Goal: Transaction & Acquisition: Book appointment/travel/reservation

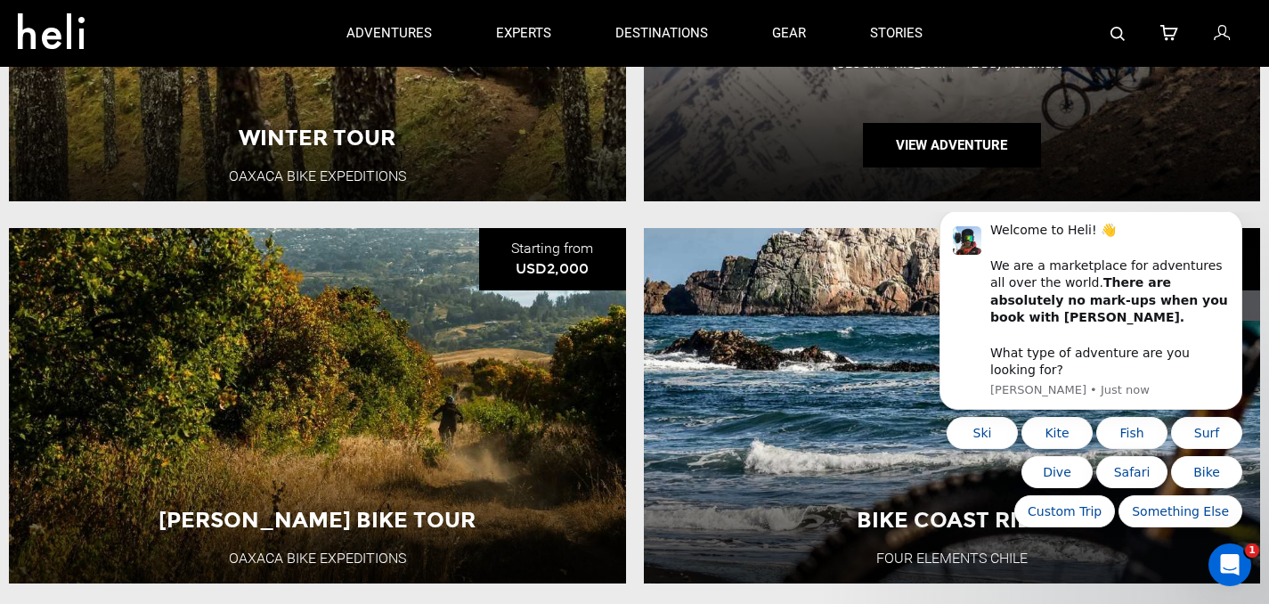
scroll to position [745, 0]
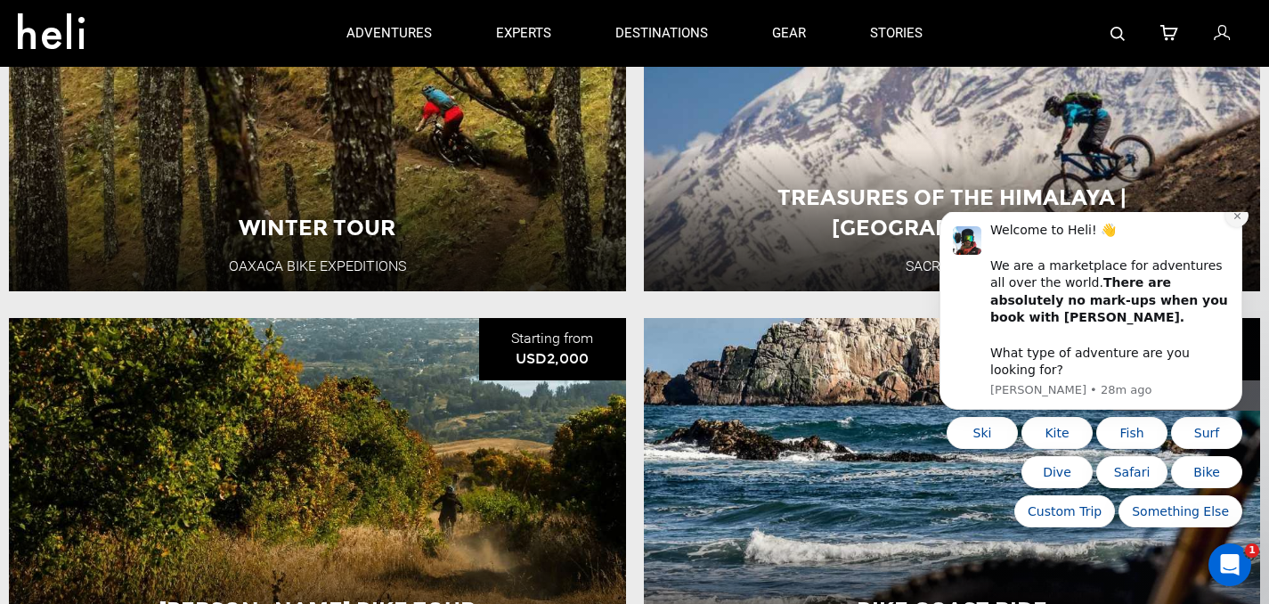
click at [1238, 221] on icon "Dismiss notification" at bounding box center [1237, 216] width 10 height 10
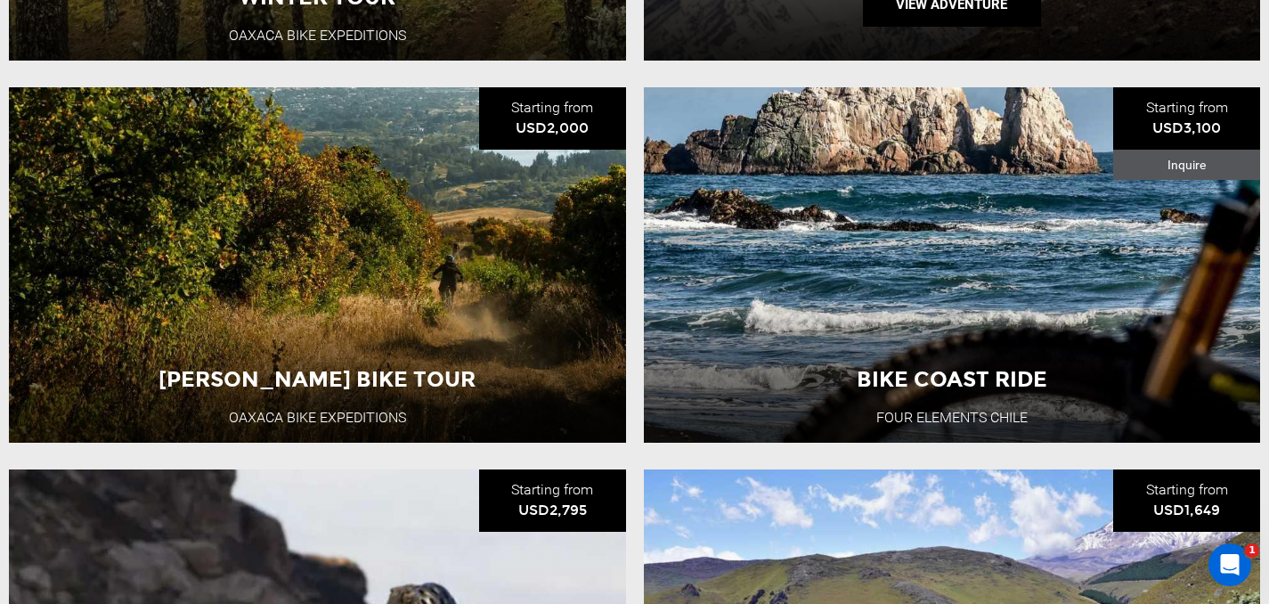
scroll to position [1008, 0]
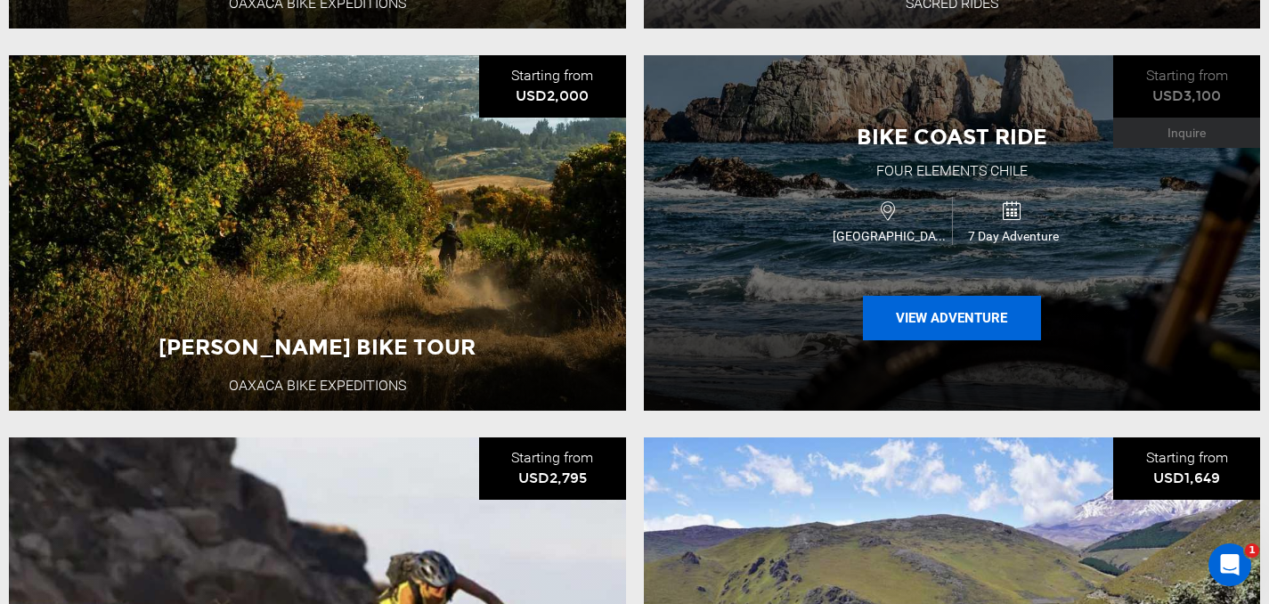
click at [956, 323] on button "View Adventure" at bounding box center [952, 318] width 178 height 45
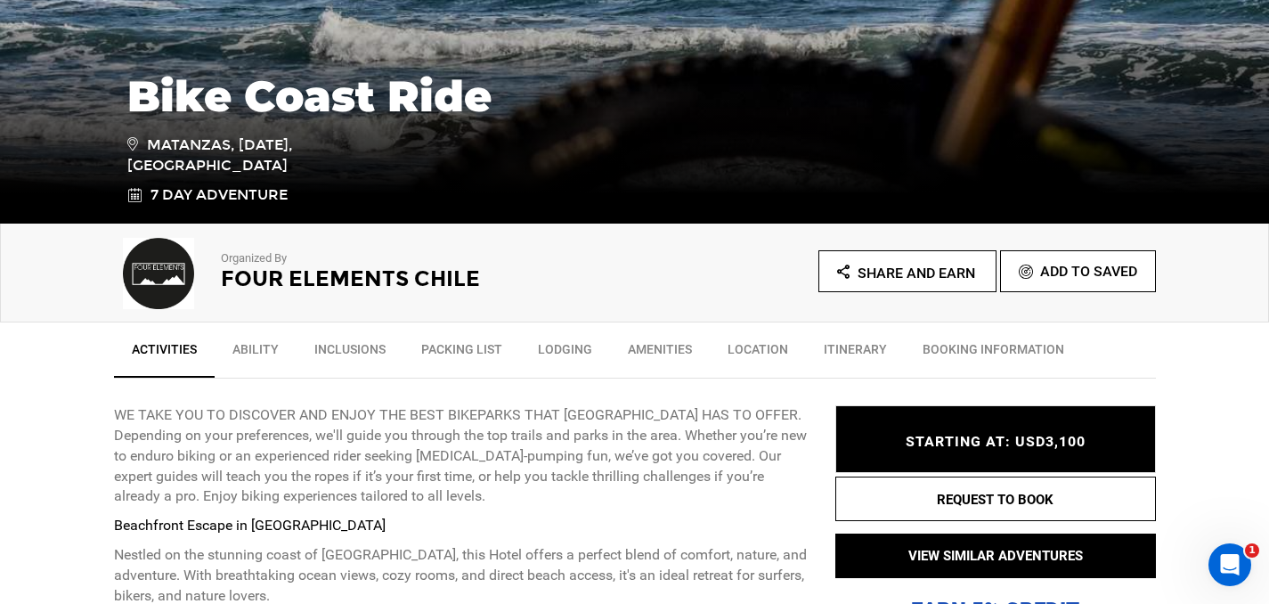
scroll to position [410, 0]
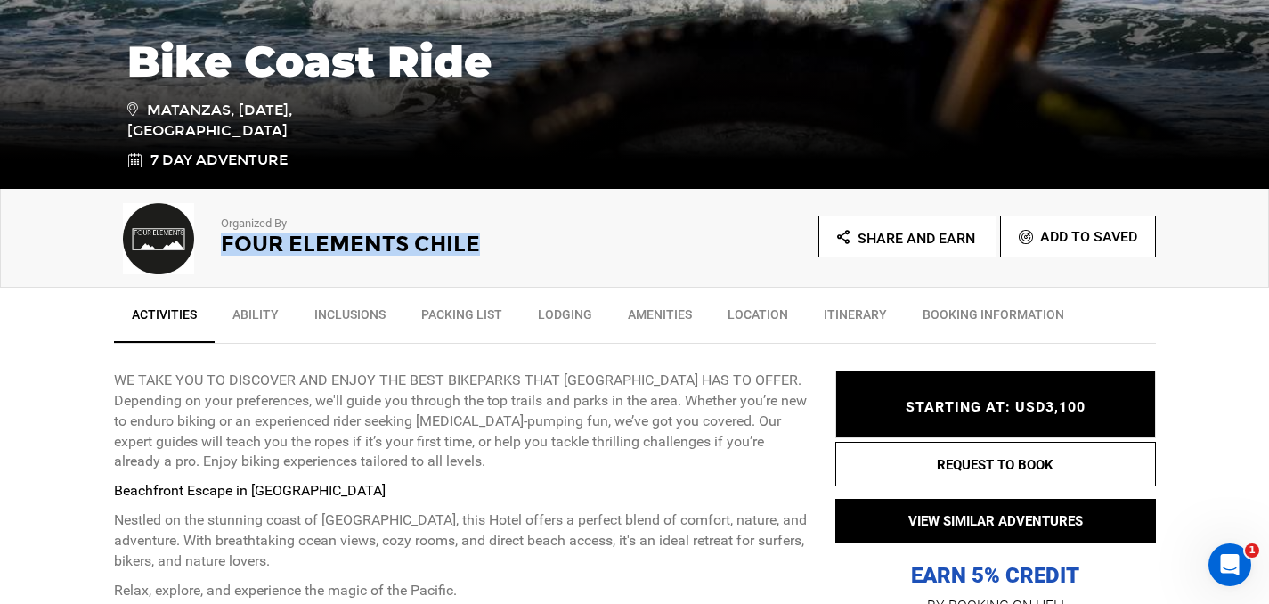
drag, startPoint x: 507, startPoint y: 240, endPoint x: 224, endPoint y: 234, distance: 282.3
click at [224, 234] on h2 "Four Elements Chile" at bounding box center [403, 243] width 365 height 23
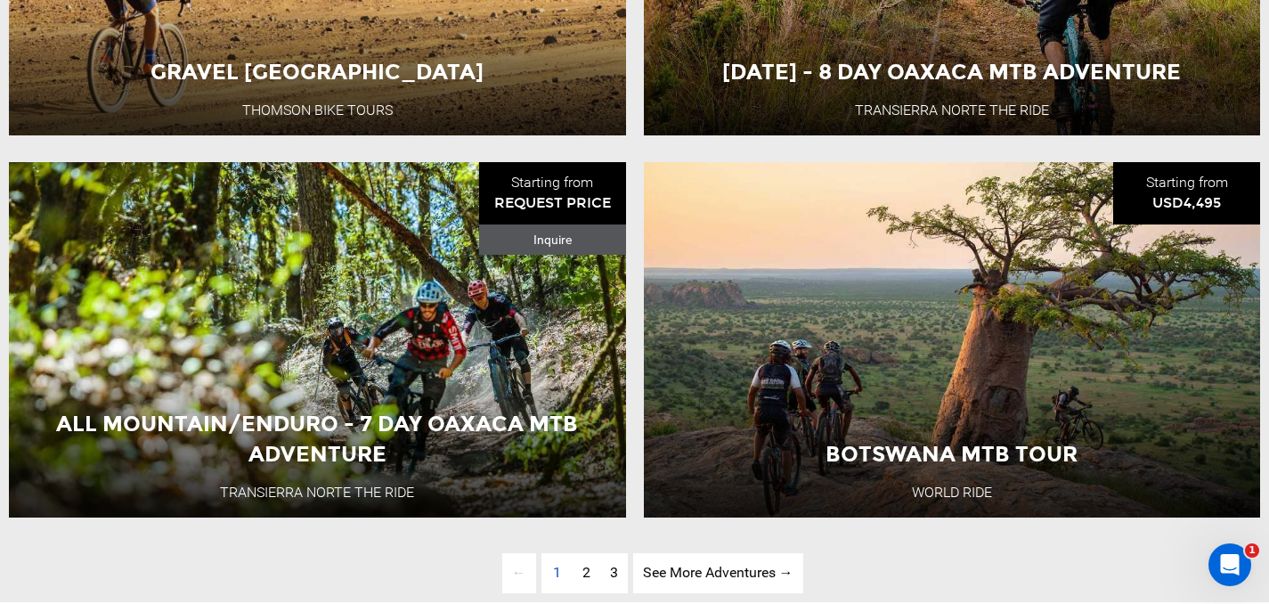
scroll to position [4486, 0]
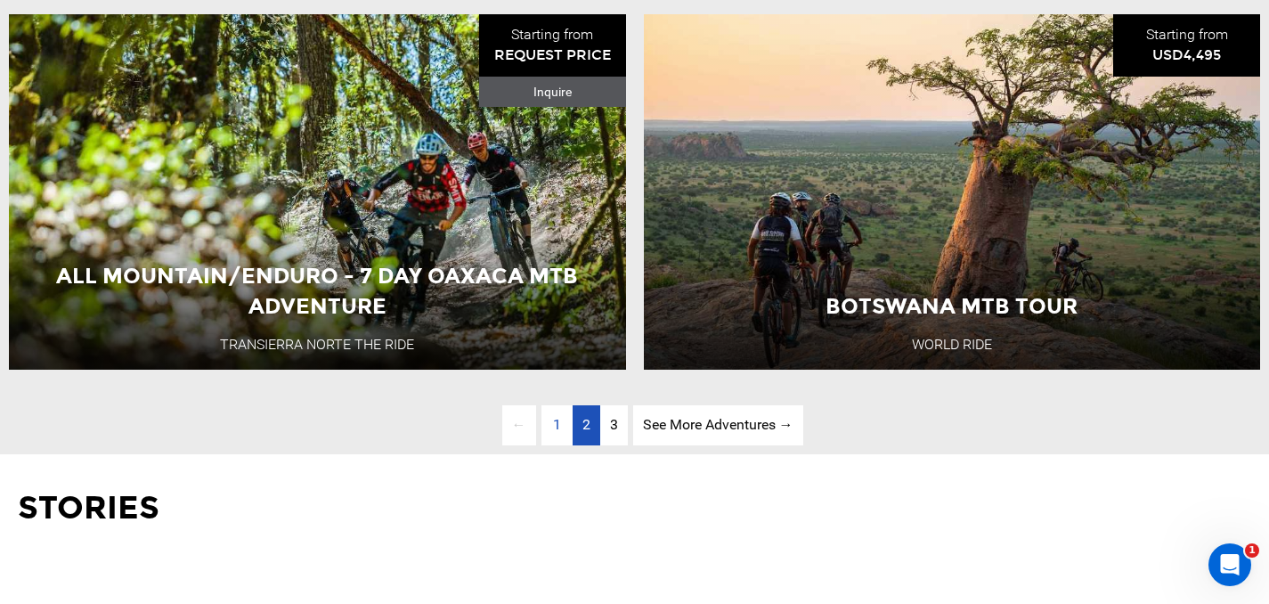
click at [587, 433] on span "2" at bounding box center [586, 424] width 8 height 17
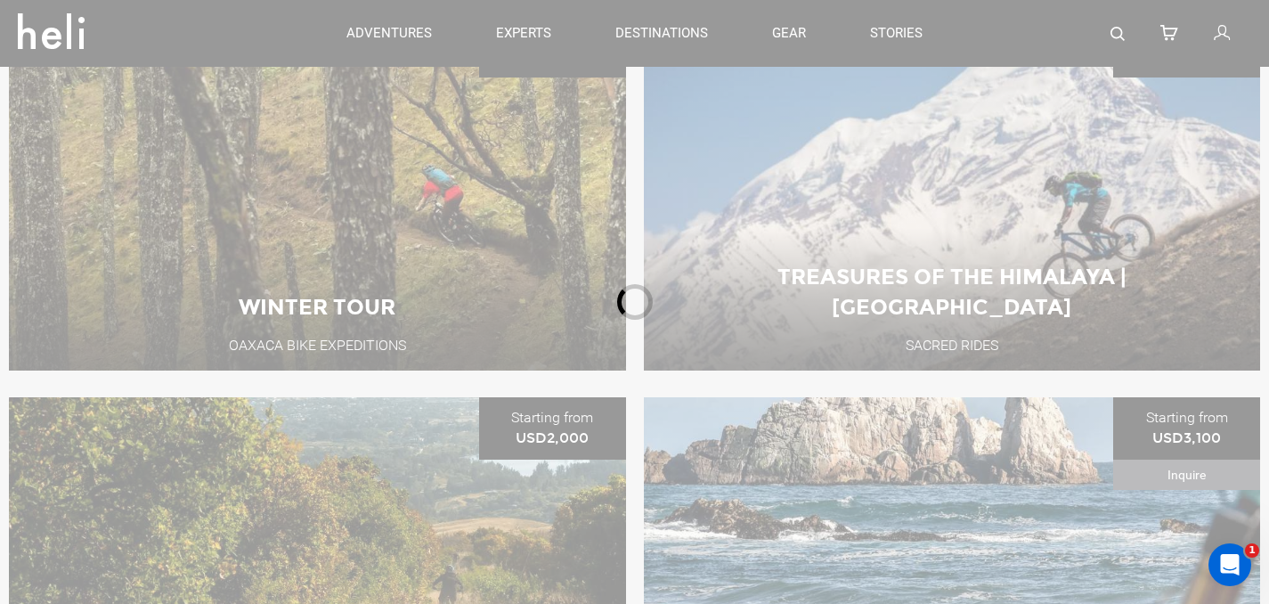
scroll to position [596, 0]
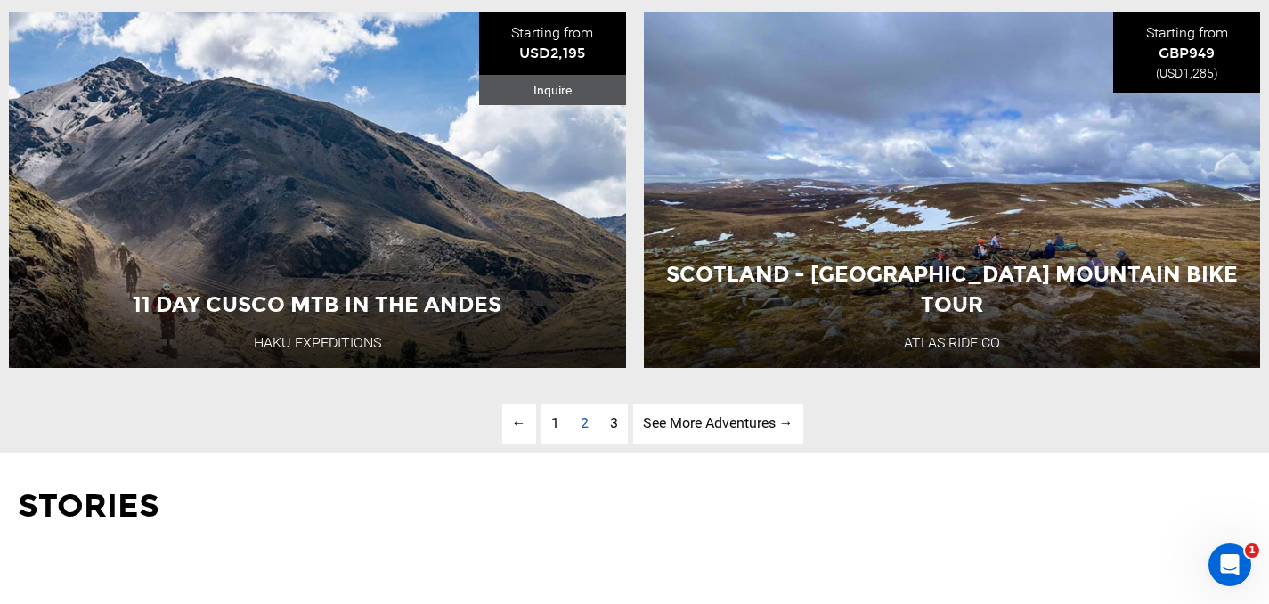
scroll to position [4488, 0]
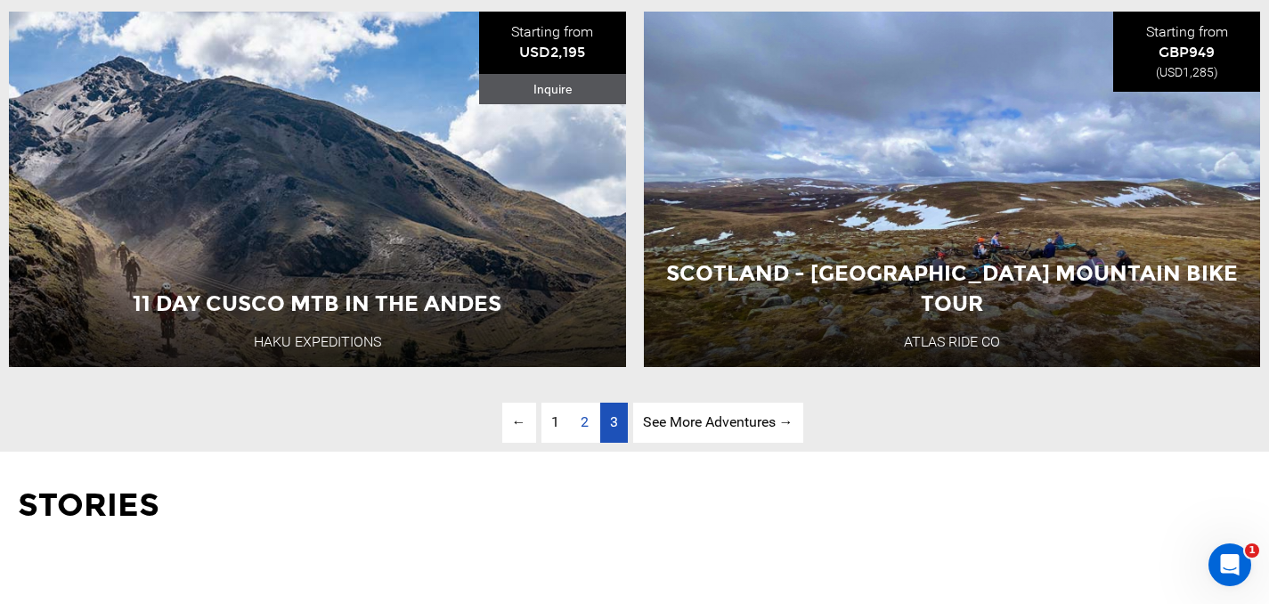
click at [611, 442] on link "page 3" at bounding box center [614, 422] width 28 height 40
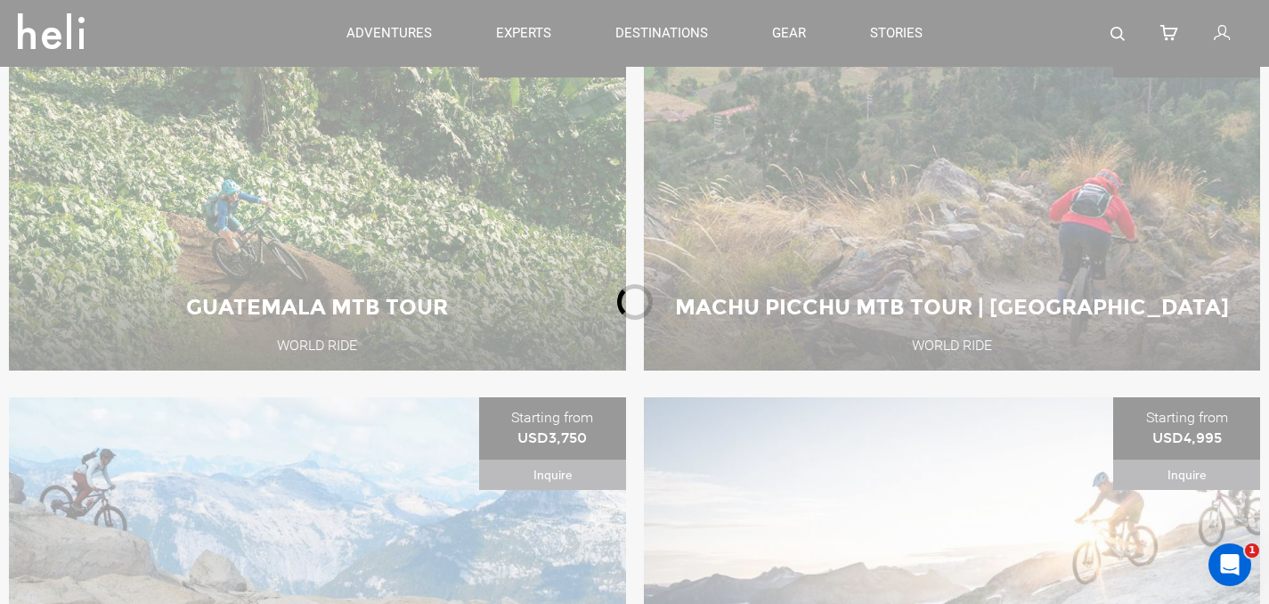
scroll to position [596, 0]
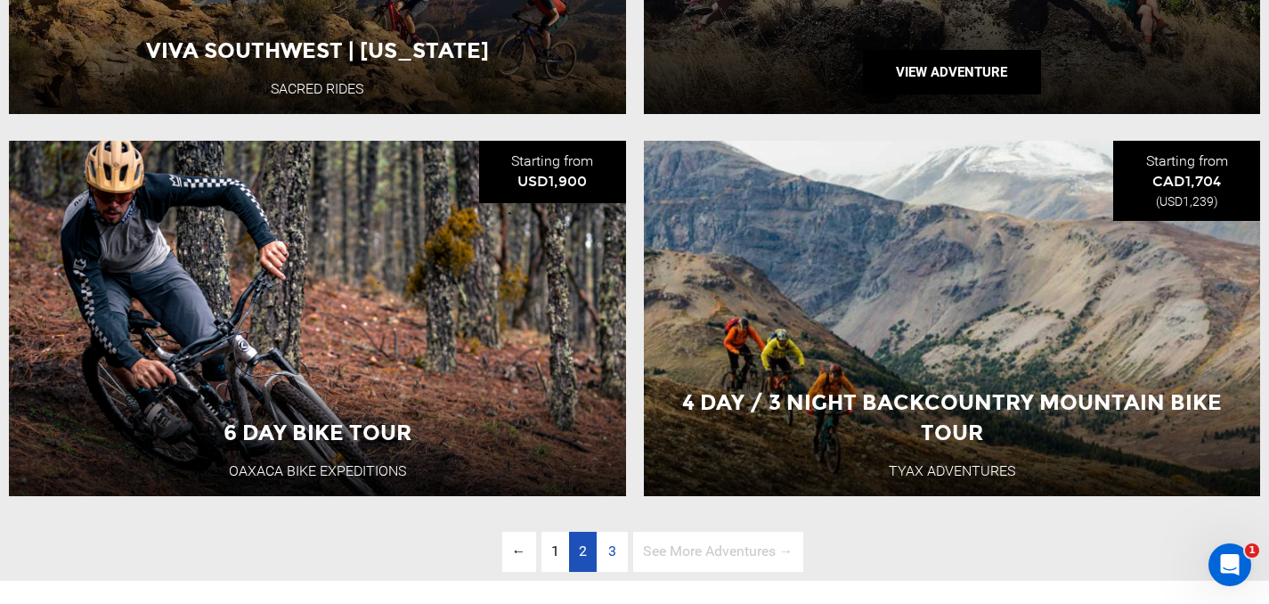
scroll to position [986, 0]
